Goal: Transaction & Acquisition: Book appointment/travel/reservation

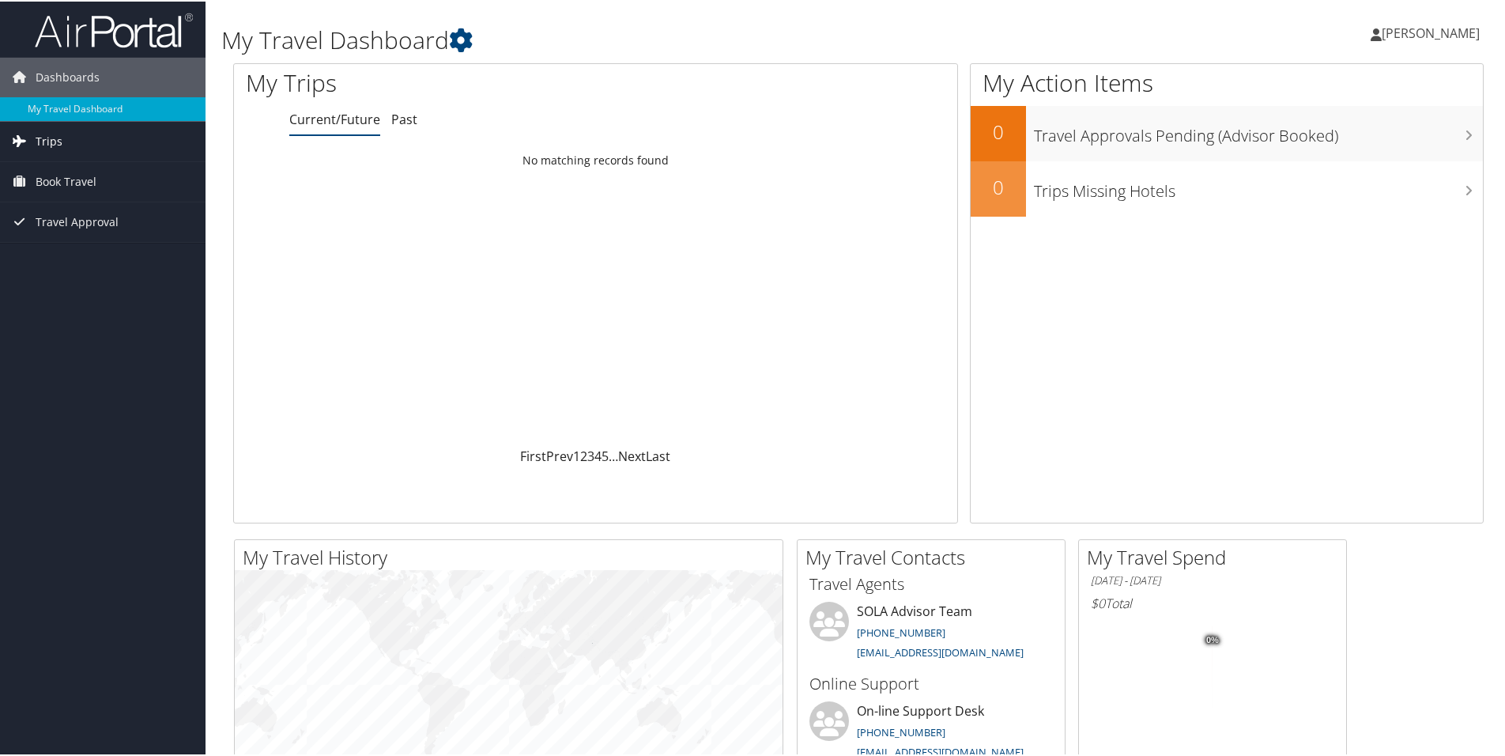
click at [55, 145] on span "Trips" at bounding box center [49, 140] width 27 height 40
click at [54, 252] on span "Book Travel" at bounding box center [66, 252] width 61 height 40
click at [84, 249] on span "Book Travel" at bounding box center [66, 252] width 61 height 40
click at [81, 292] on span "Travel Approval" at bounding box center [77, 292] width 83 height 40
click at [89, 247] on span "Book Travel" at bounding box center [66, 252] width 61 height 40
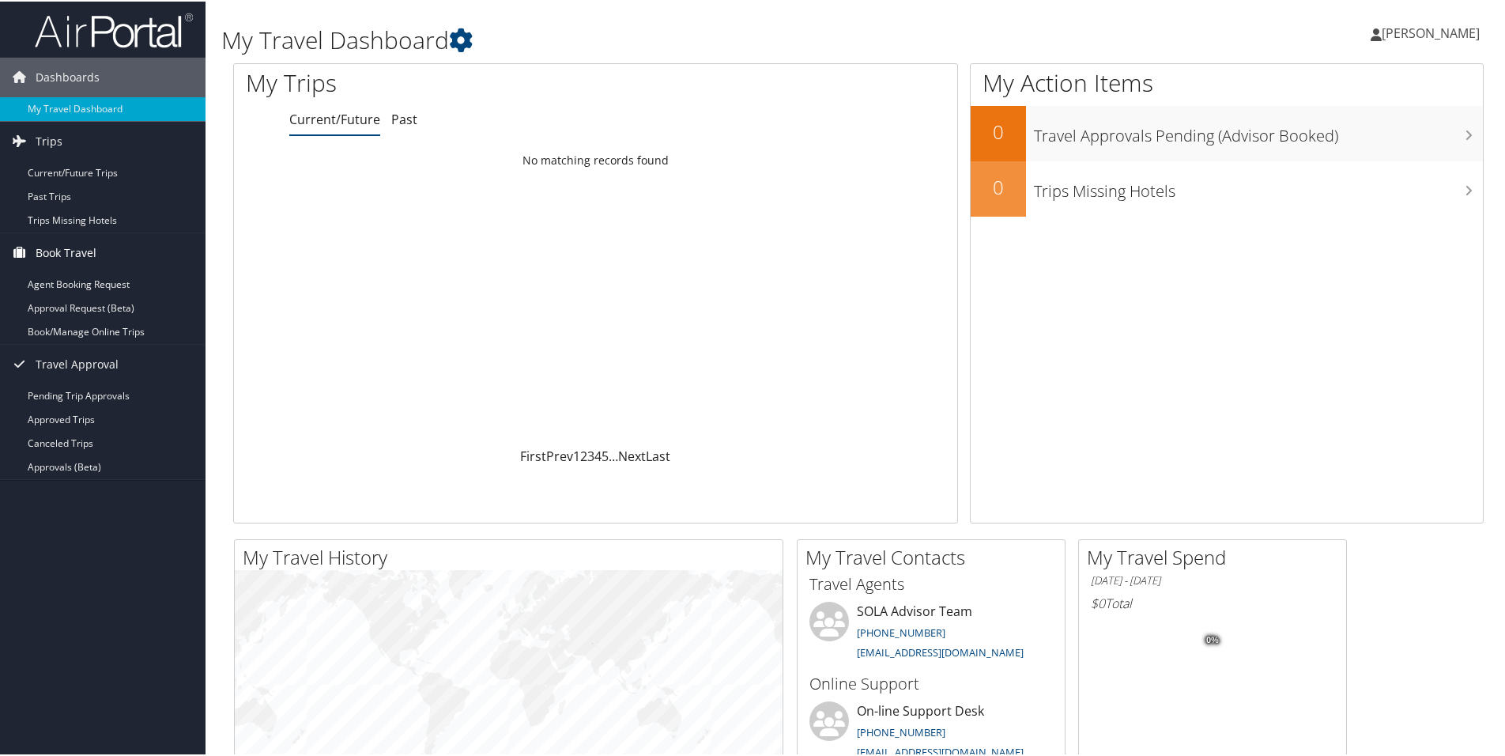
click at [61, 247] on span "Book Travel" at bounding box center [66, 252] width 61 height 40
click at [78, 332] on link "Book/Manage Online Trips" at bounding box center [103, 331] width 206 height 24
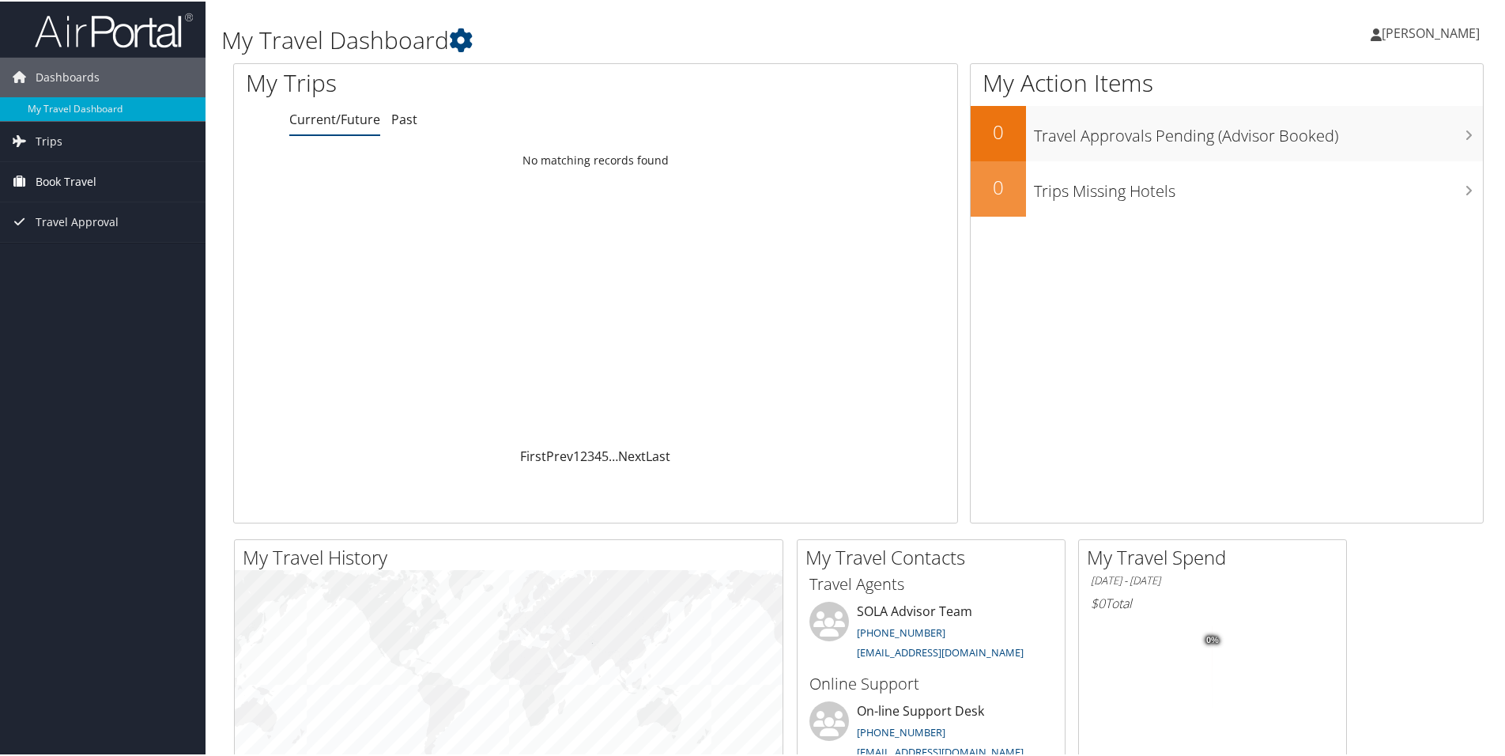
click at [57, 179] on span "Book Travel" at bounding box center [66, 180] width 61 height 40
click at [63, 261] on link "Book/Manage Online Trips" at bounding box center [103, 259] width 206 height 24
